Goal: Information Seeking & Learning: Understand process/instructions

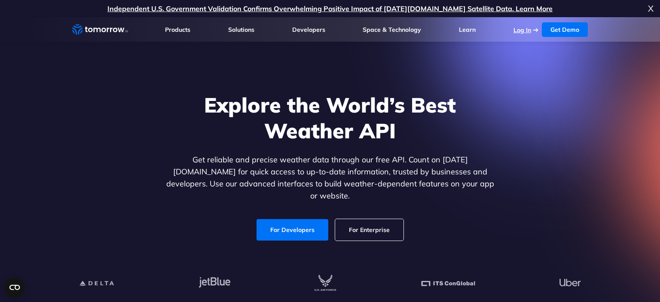
click at [527, 28] on link "Log In" at bounding box center [522, 30] width 18 height 8
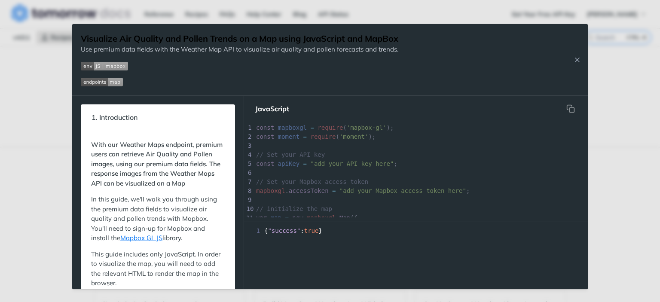
click at [302, 98] on nav "JavaScript" at bounding box center [416, 109] width 344 height 26
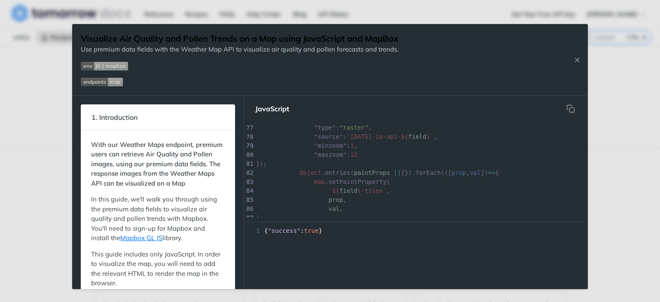
scroll to position [786, 0]
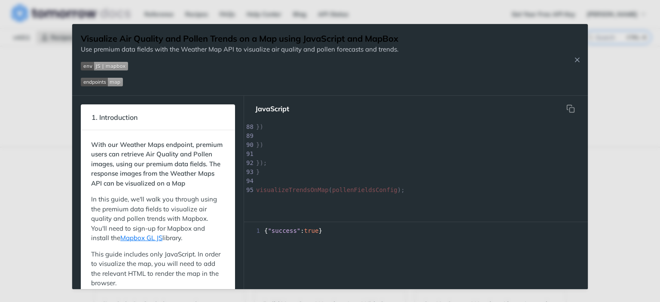
click at [577, 64] on div "Visualize Air Quality and Pollen Trends on a Map using JavaScript and MapBox Us…" at bounding box center [329, 60] width 515 height 72
click at [578, 61] on icon "Close Recipe" at bounding box center [577, 60] width 8 height 8
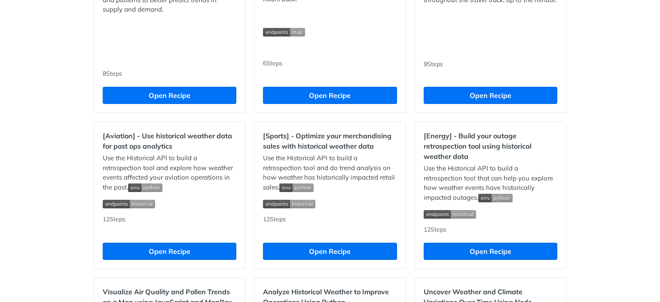
scroll to position [837, 0]
